Goal: Task Accomplishment & Management: Complete application form

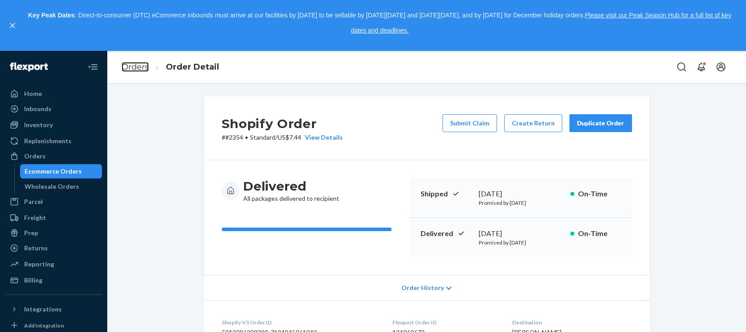
click at [123, 66] on link "Orders" at bounding box center [135, 67] width 27 height 10
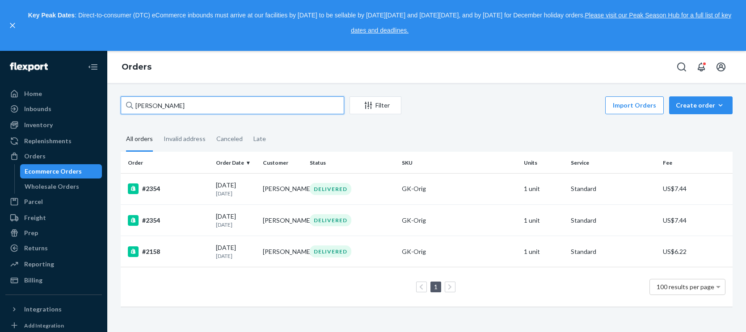
click at [176, 106] on input "Christopher Mortko" at bounding box center [232, 105] width 223 height 18
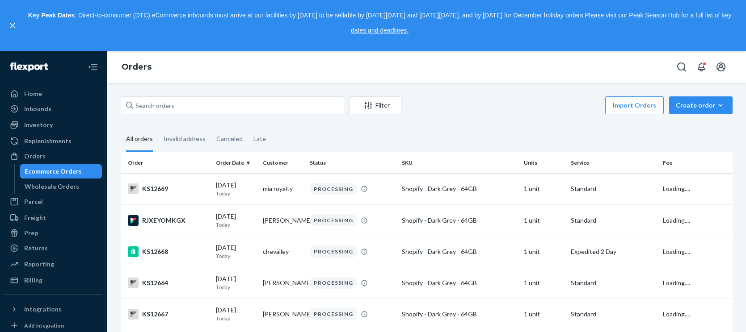
click at [290, 80] on div "Orders" at bounding box center [426, 67] width 638 height 32
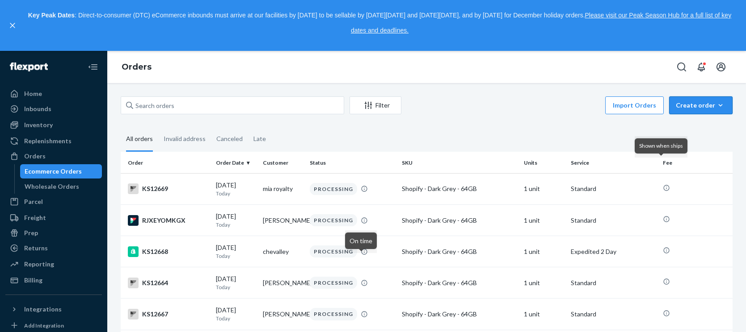
click at [675, 108] on div "Create order" at bounding box center [700, 105] width 50 height 9
click at [682, 119] on span "Ecommerce order" at bounding box center [676, 116] width 49 height 6
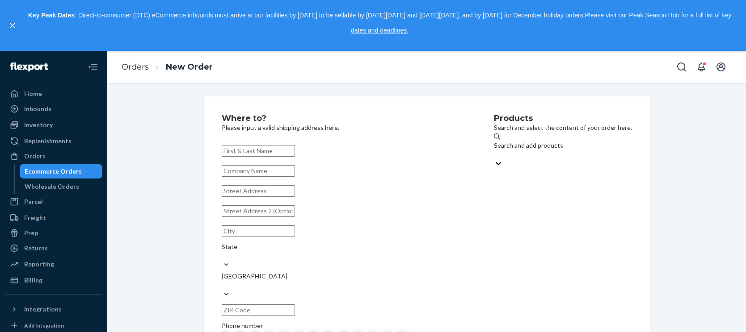
click at [521, 155] on div "Search and add products" at bounding box center [563, 150] width 138 height 18
click at [495, 155] on input "Search and add products" at bounding box center [494, 154] width 1 height 9
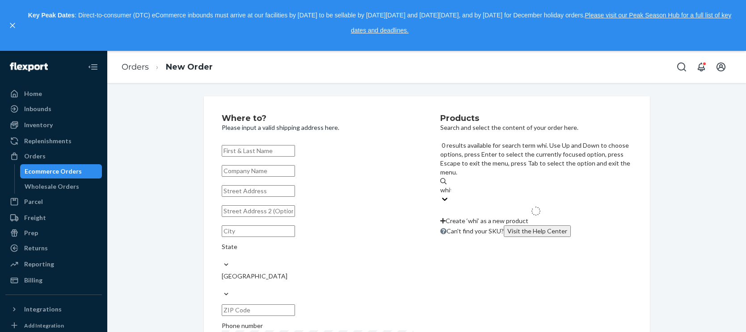
type input "white"
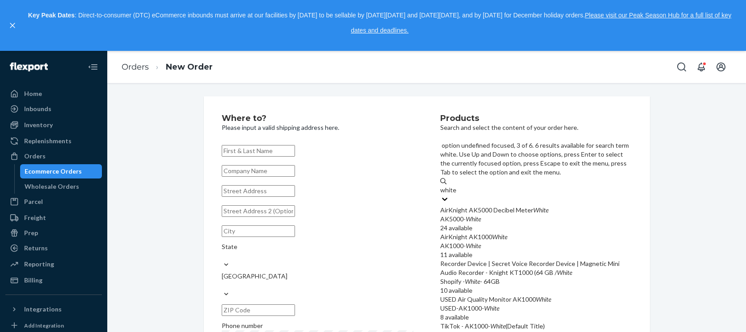
click at [518, 260] on div "Recorder Device | Secret Voice Recorder Device | Magnetic Mini Audio Recorder -…" at bounding box center [536, 269] width 192 height 18
click at [457, 195] on input "white" at bounding box center [448, 190] width 17 height 9
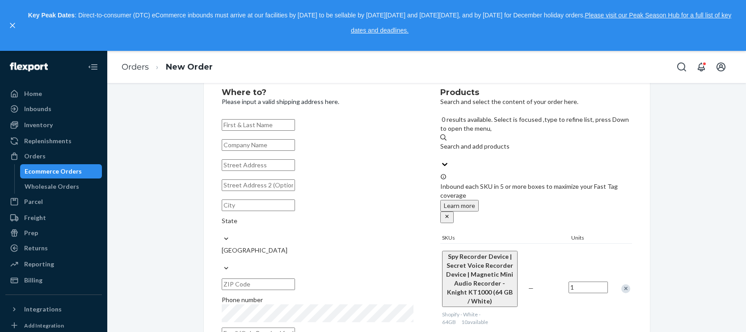
scroll to position [40, 0]
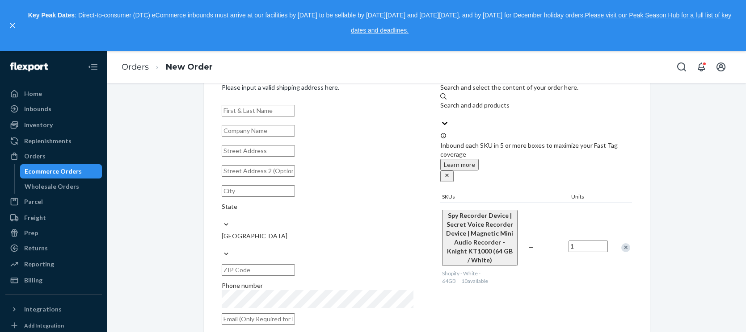
click at [732, 138] on div "Where to? Please input a valid shipping address here. State United States Phone…" at bounding box center [426, 202] width 625 height 292
click at [264, 157] on input "text" at bounding box center [258, 151] width 73 height 12
paste input "Calle Pafos 1764"
type input "Calle Pafos 1764"
click at [260, 109] on input "text" at bounding box center [258, 111] width 73 height 12
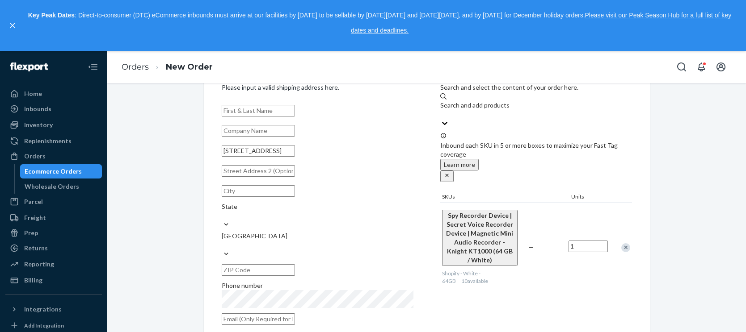
paste input "Nancy Matos Nazario"
type input "Nancy Matos Nazario"
click at [251, 177] on input "text" at bounding box center [258, 171] width 73 height 12
paste input "Urb Venus Gardenes"
type input "Urb Venus Gardenes"
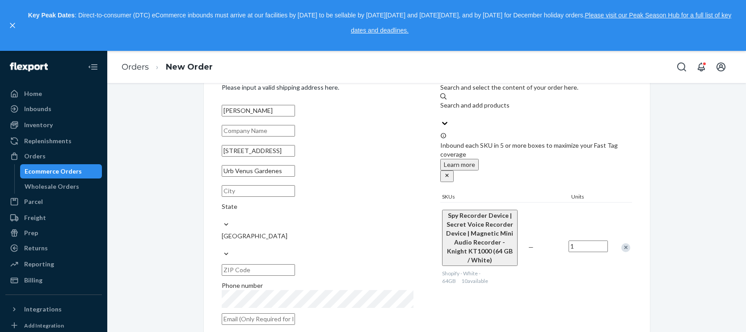
click at [261, 197] on input "text" at bounding box center [258, 191] width 73 height 12
paste input "San Juan"
type input "San Juan"
click at [295, 264] on input "text" at bounding box center [258, 270] width 73 height 12
drag, startPoint x: 335, startPoint y: 238, endPoint x: 299, endPoint y: 237, distance: 36.2
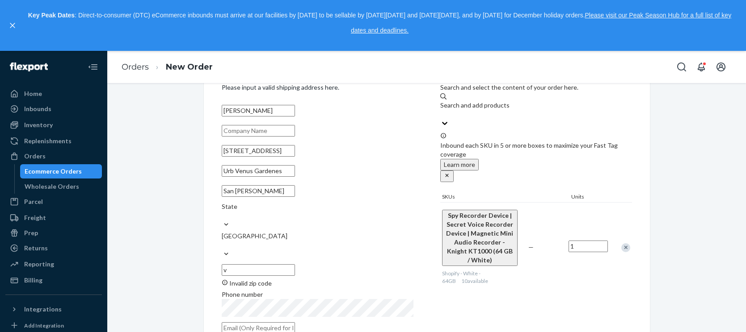
click at [306, 239] on div "San Juan State United States v Invalid zip code" at bounding box center [318, 235] width 192 height 106
paste input "00926"
type input "00926"
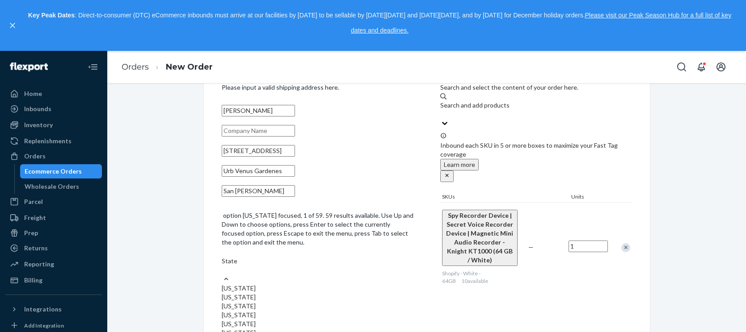
click at [356, 257] on div "State" at bounding box center [318, 266] width 192 height 18
click at [222, 266] on input "option Alabama focused, 1 of 59. 59 results available. Use Up and Down to choos…" at bounding box center [222, 270] width 1 height 9
type input "pu"
click at [356, 275] on div "Puerto Rico" at bounding box center [318, 279] width 192 height 9
click at [230, 257] on input "pu" at bounding box center [226, 261] width 8 height 9
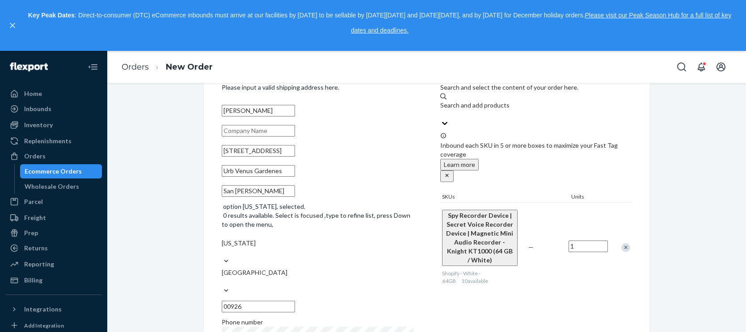
click at [171, 205] on div "Where to? Please input a valid shipping address here. Nancy Matos Nazario Calle…" at bounding box center [426, 276] width 625 height 441
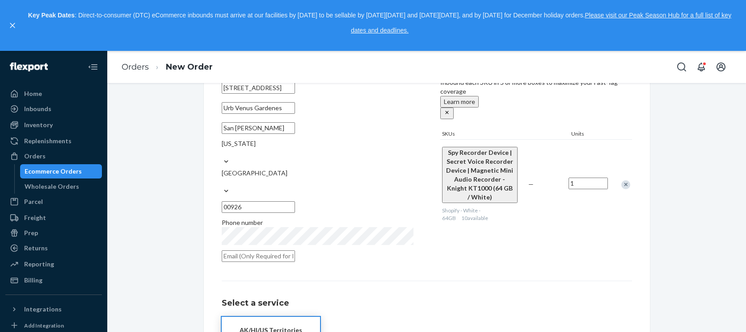
scroll to position [152, 0]
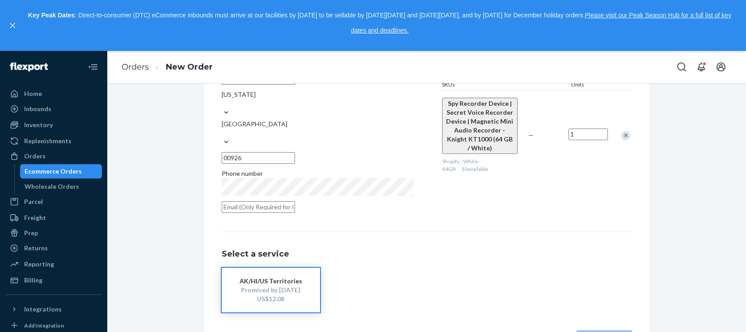
click at [175, 165] on div "Where to? Please input a valid shipping address here. Nancy Matos Nazario Calle…" at bounding box center [426, 155] width 625 height 422
drag, startPoint x: 247, startPoint y: 262, endPoint x: 574, endPoint y: 322, distance: 332.3
click at [248, 277] on div "AK/HI/US Territories" at bounding box center [270, 281] width 71 height 9
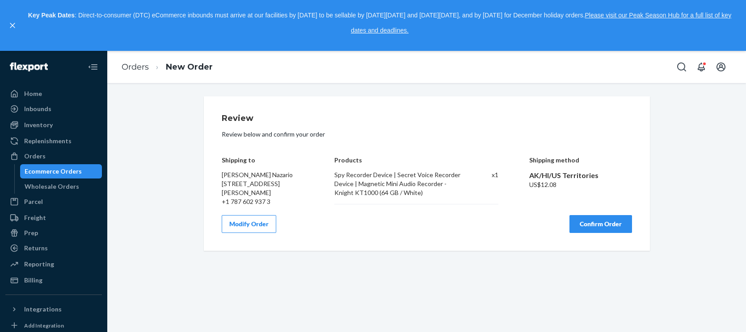
scroll to position [0, 0]
click at [687, 123] on div "Review Review below and confirm your order Shipping to Nancy Matos Nazario Call…" at bounding box center [426, 173] width 625 height 154
click at [697, 121] on div "Review Review below and confirm your order Shipping to Nancy Matos Nazario Call…" at bounding box center [426, 173] width 625 height 154
drag, startPoint x: 605, startPoint y: 233, endPoint x: 377, endPoint y: 101, distance: 263.3
click at [598, 231] on button "Confirm Order" at bounding box center [600, 224] width 63 height 18
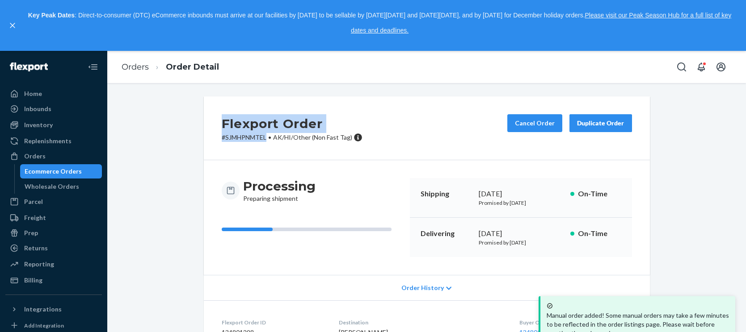
drag, startPoint x: 219, startPoint y: 123, endPoint x: 264, endPoint y: 137, distance: 46.6
click at [264, 137] on div "Flexport Order # SJMHPNMTEL • AK/HI/Other (Non Fast Tag)" at bounding box center [292, 128] width 141 height 28
copy div "Flexport Order # SJMHPNMTEL"
click at [132, 66] on link "Orders" at bounding box center [135, 67] width 27 height 10
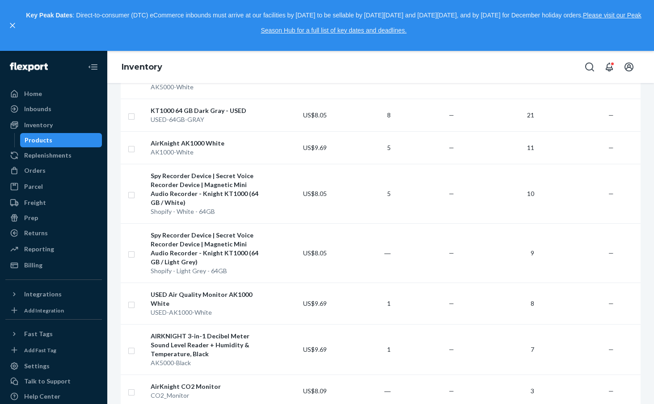
scroll to position [979, 0]
